Goal: Transaction & Acquisition: Purchase product/service

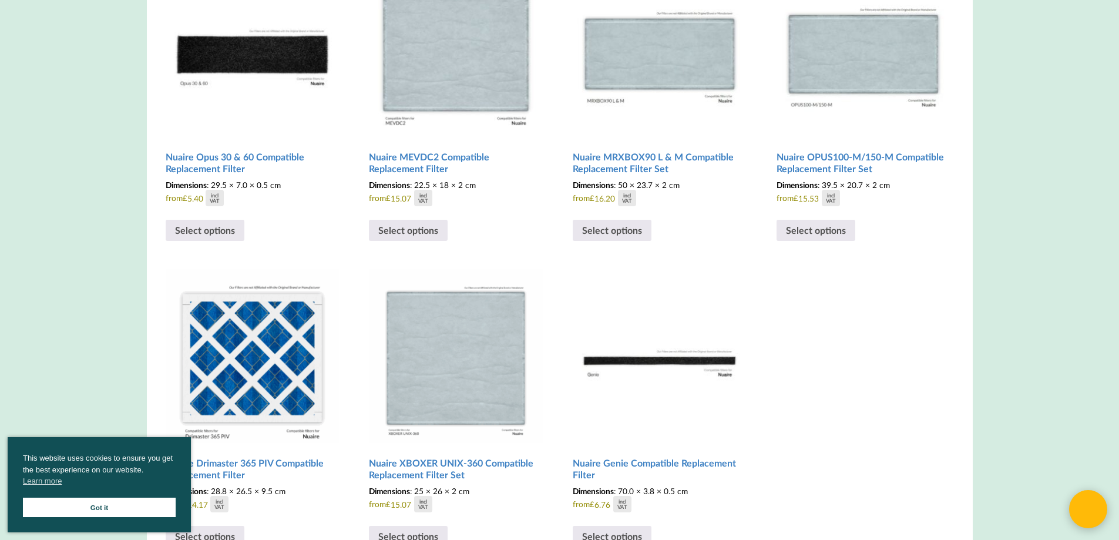
scroll to position [1645, 0]
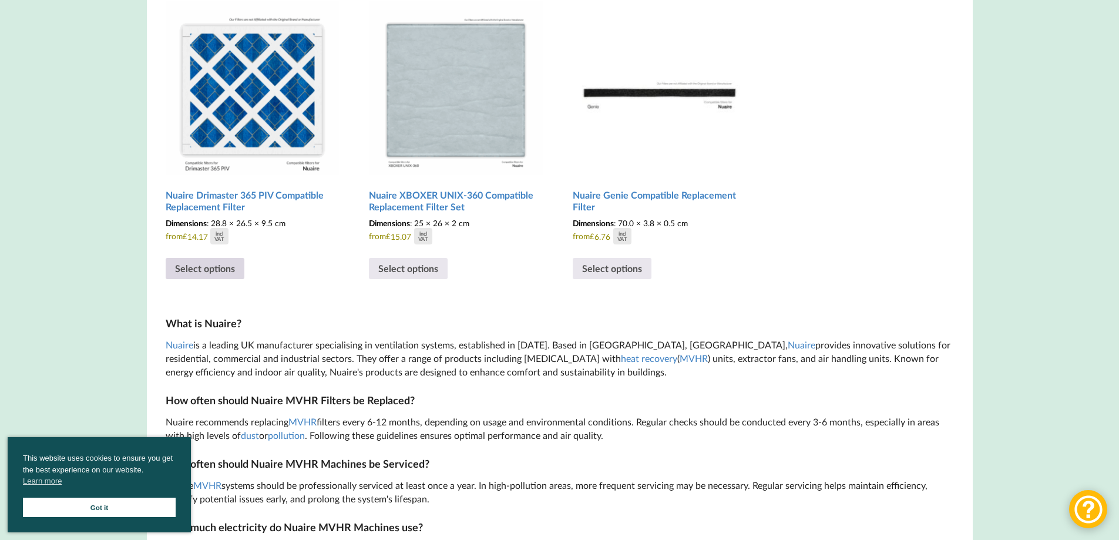
click at [220, 266] on link "Select options" at bounding box center [205, 268] width 79 height 21
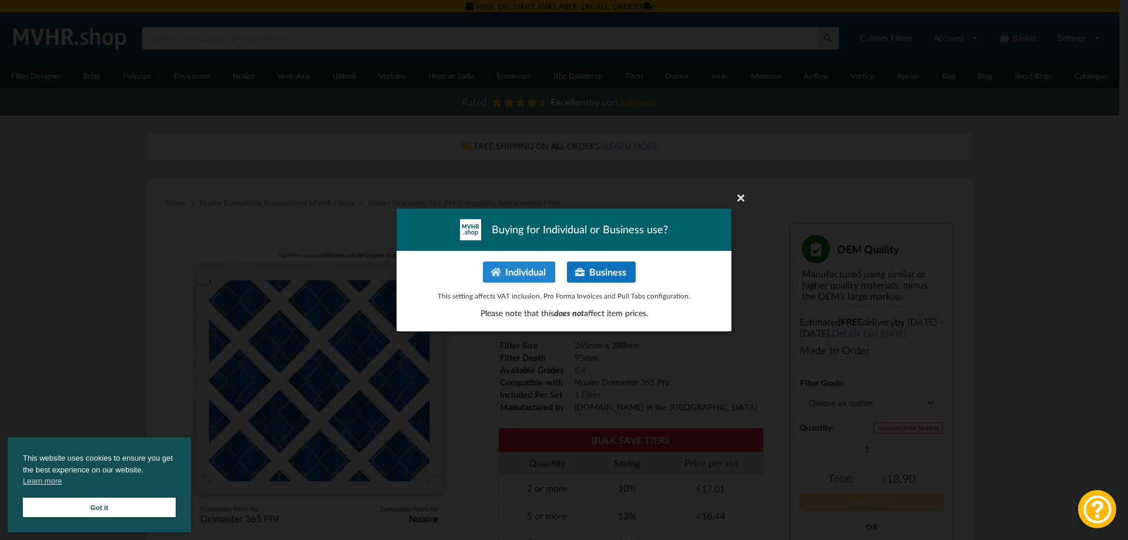
click at [609, 271] on button "Business" at bounding box center [601, 271] width 69 height 21
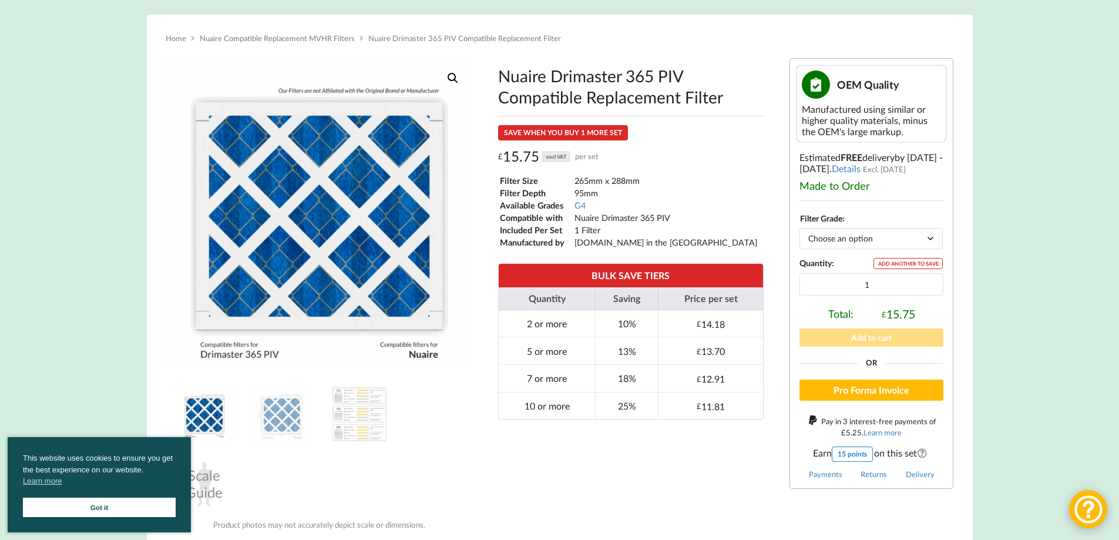
scroll to position [188, 0]
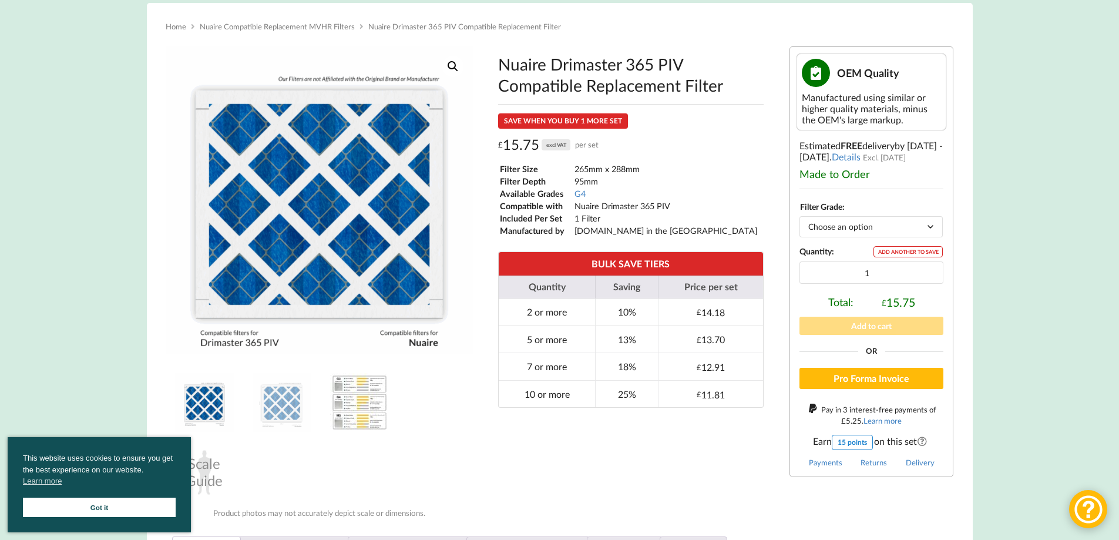
click at [345, 412] on img at bounding box center [359, 402] width 59 height 59
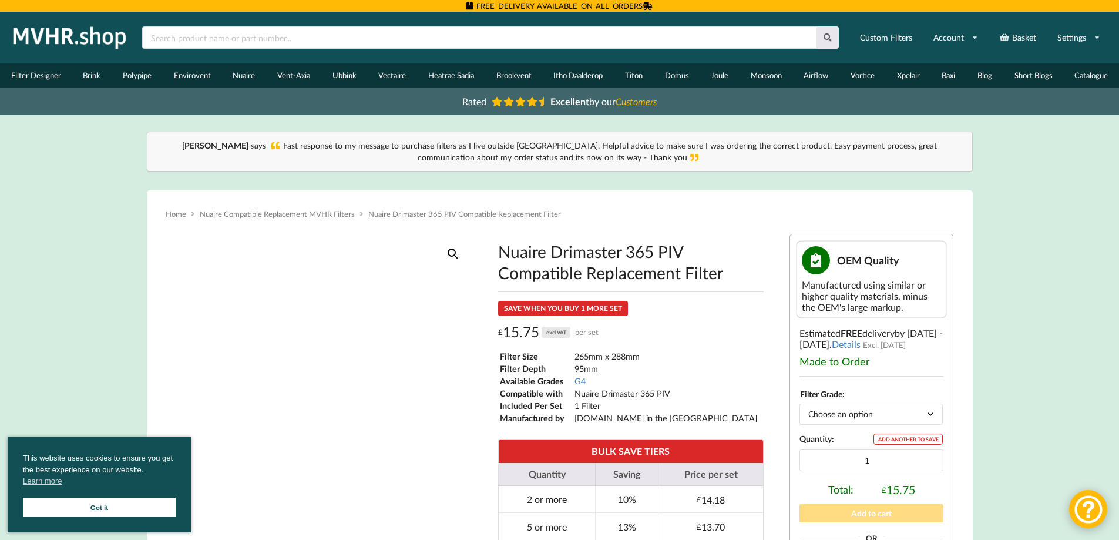
scroll to position [0, 0]
